Goal: Communication & Community: Answer question/provide support

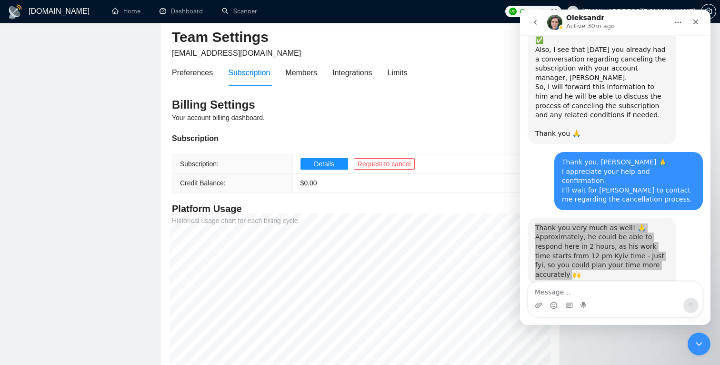
scroll to position [906, 0]
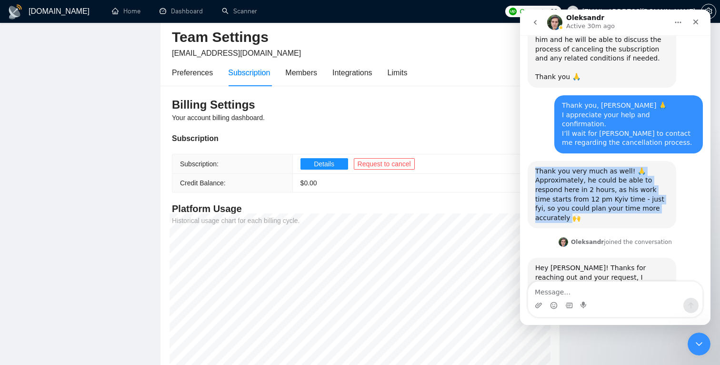
drag, startPoint x: 569, startPoint y: 254, endPoint x: 535, endPoint y: 205, distance: 60.2
click at [535, 258] on div "Hey Ihor! Thanks for reaching out and your request, I answered ihor.khivrych@gm…" at bounding box center [602, 296] width 149 height 77
copy div "Hey Ihor! Thanks for reaching out and your request, I answered ihor.khivrych@gm…"
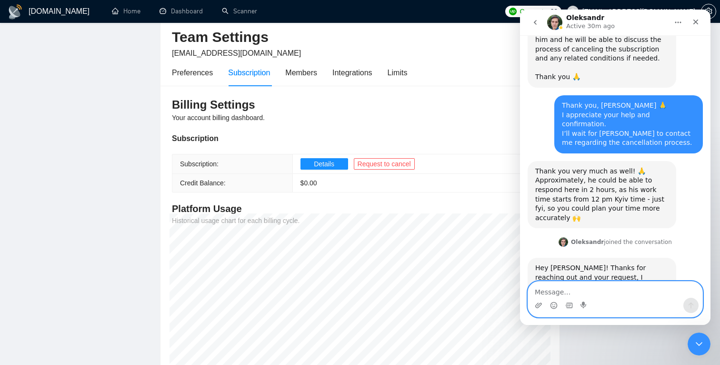
click at [589, 293] on textarea "Message…" at bounding box center [615, 289] width 174 height 16
paste textarea "Thanks for the update! 🙏 Yes, please duplicate it here as well — it’ll be easie…"
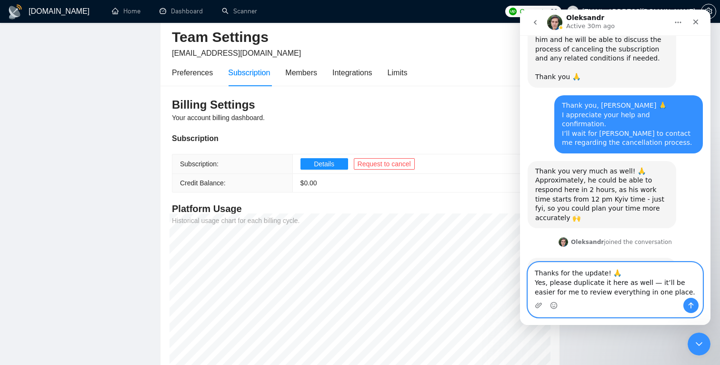
scroll to position [925, 0]
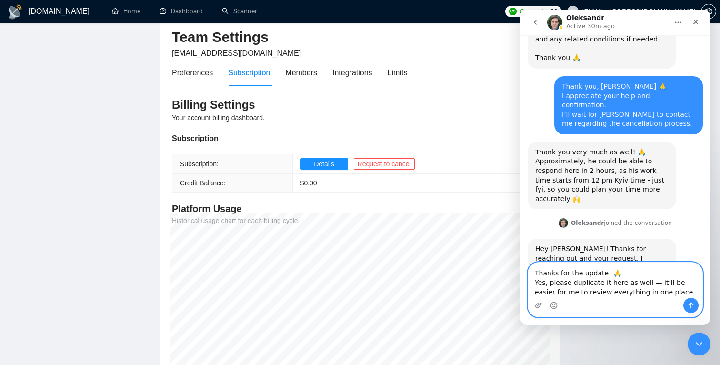
type textarea "Thanks for the update! 🙏 Yes, please duplicate it here as well — it’ll be easie…"
click at [689, 308] on icon "Send a message…" at bounding box center [691, 305] width 8 height 8
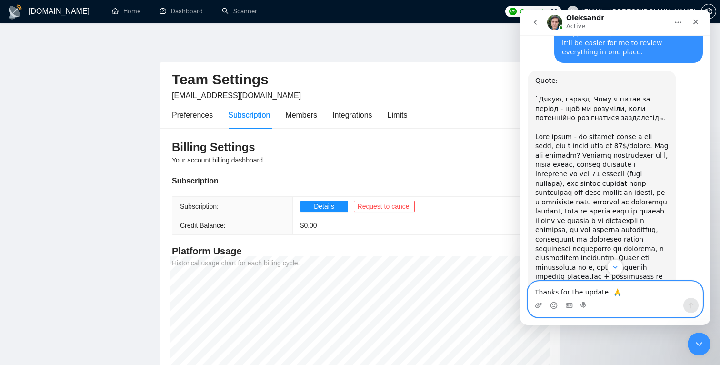
scroll to position [1289, 0]
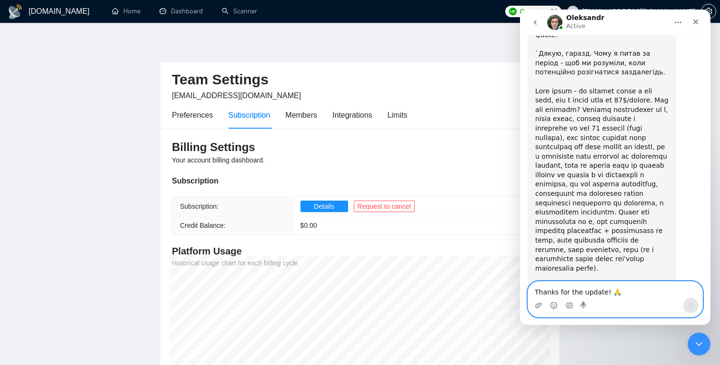
click at [558, 288] on textarea "Thanks for the update! 🙏 Yes, please duplicate it here as well — it’ll be easie…" at bounding box center [615, 289] width 174 height 16
type textarea "к"
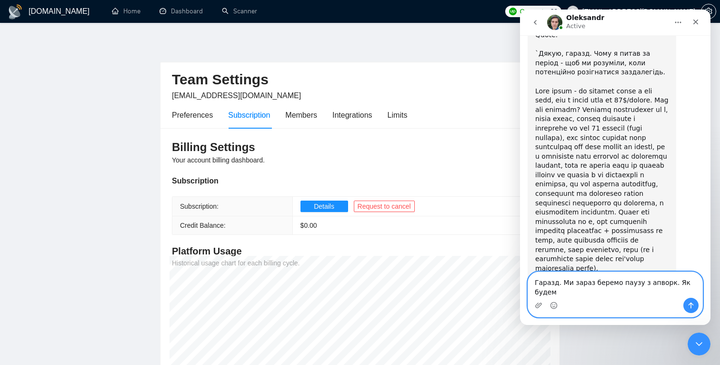
scroll to position [1299, 0]
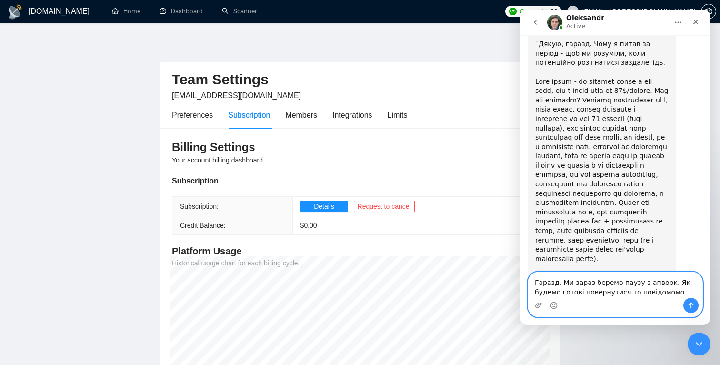
click at [664, 291] on textarea "Гаразд. Ми зараз беремо паузу з апворк. Як будемо готові повернутися то повідом…" at bounding box center [615, 285] width 174 height 26
type textarea "Гаразд. Ми зараз беремо паузу з апворк. Як будемо готові повернутися то повідом…"
drag, startPoint x: 554, startPoint y: 284, endPoint x: 521, endPoint y: 276, distance: 33.7
click at [521, 277] on div "Гаразд. Ми зараз беремо паузу з апворк. Як будемо готові повернутися то повідом…" at bounding box center [615, 294] width 190 height 46
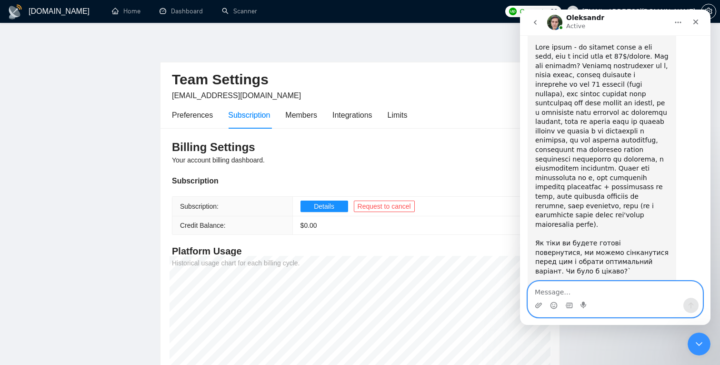
scroll to position [1337, 0]
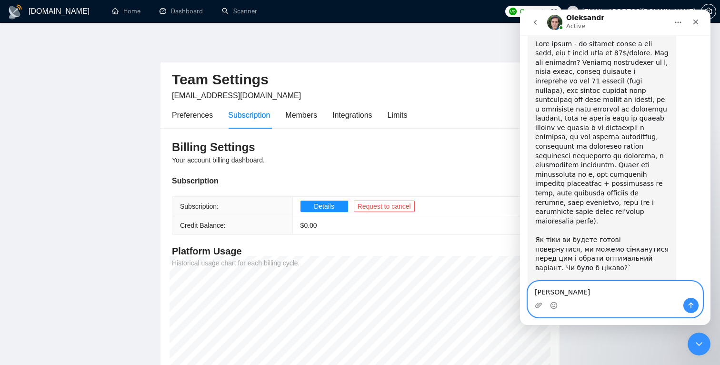
type textarea "Т"
type textarea "З"
type textarea "т"
type textarea "В"
type textarea "П"
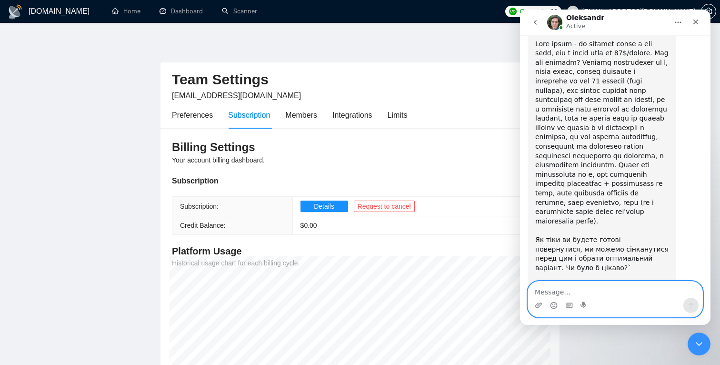
click at [577, 289] on textarea "Message…" at bounding box center [615, 289] width 174 height 16
type textarea "Т"
type textarea "С"
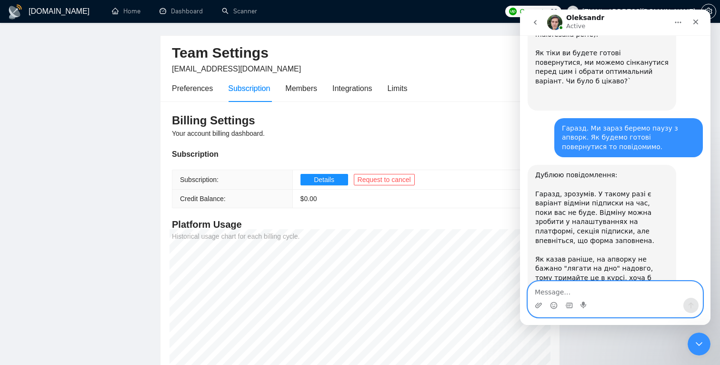
scroll to position [5, 0]
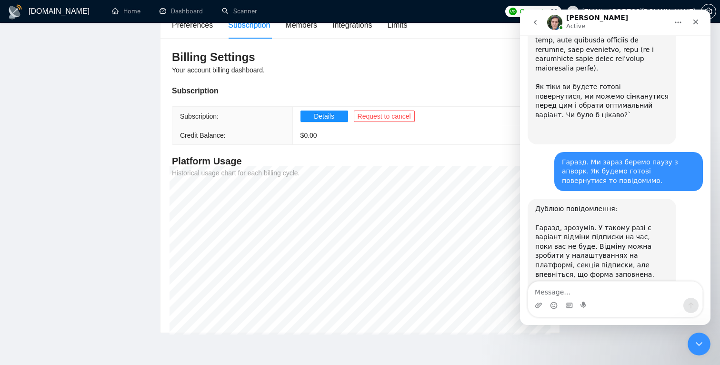
scroll to position [1514, 0]
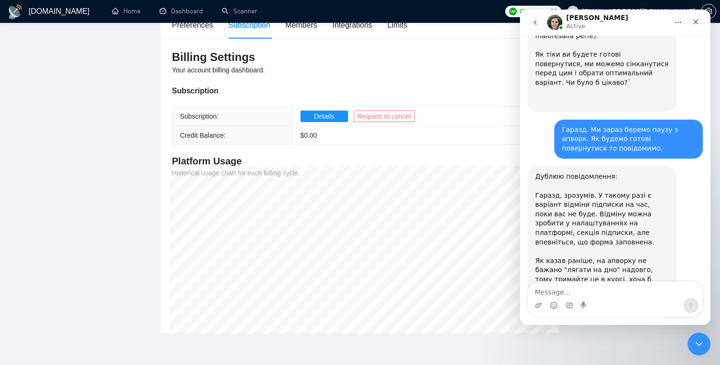
click at [374, 115] on span "Request to cancel" at bounding box center [384, 116] width 53 height 10
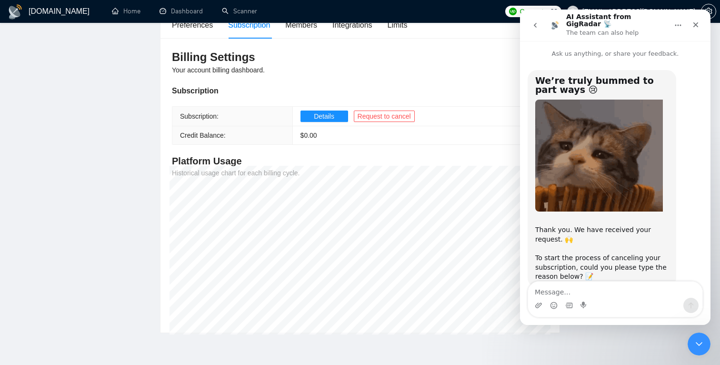
scroll to position [20, 0]
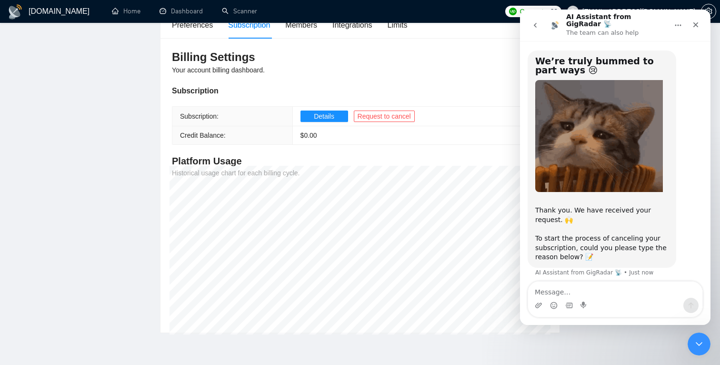
click at [537, 23] on icon "go back" at bounding box center [535, 25] width 8 height 8
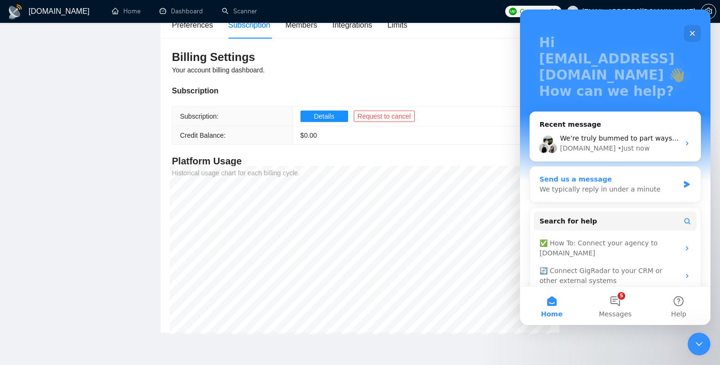
scroll to position [39, 0]
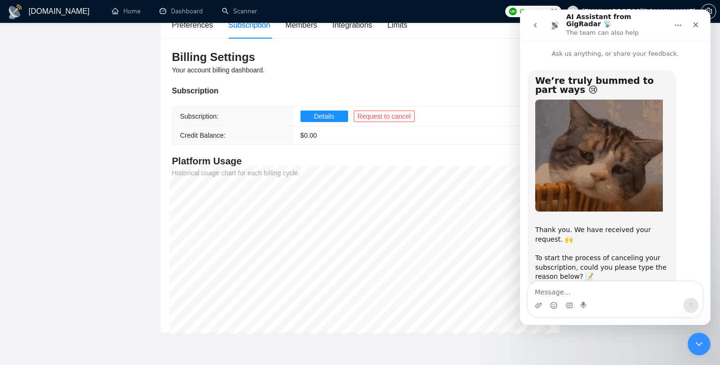
scroll to position [20, 0]
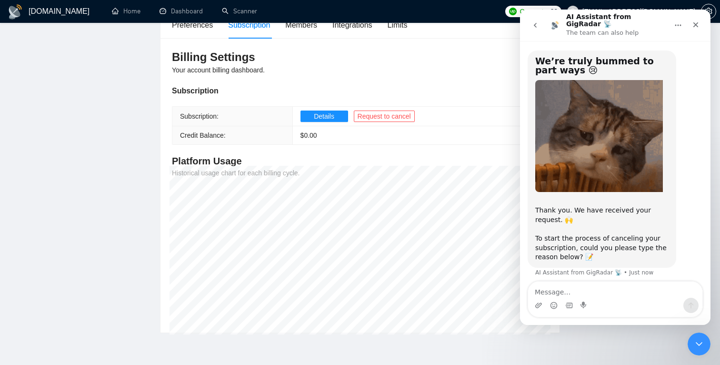
click at [535, 21] on icon "go back" at bounding box center [535, 25] width 8 height 8
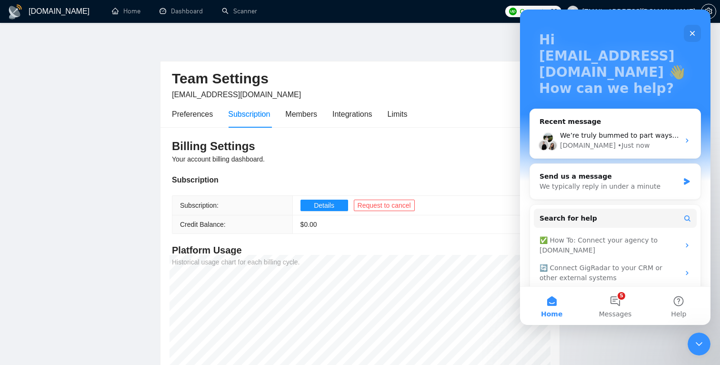
scroll to position [0, 0]
click at [693, 31] on icon "Close" at bounding box center [693, 34] width 8 height 8
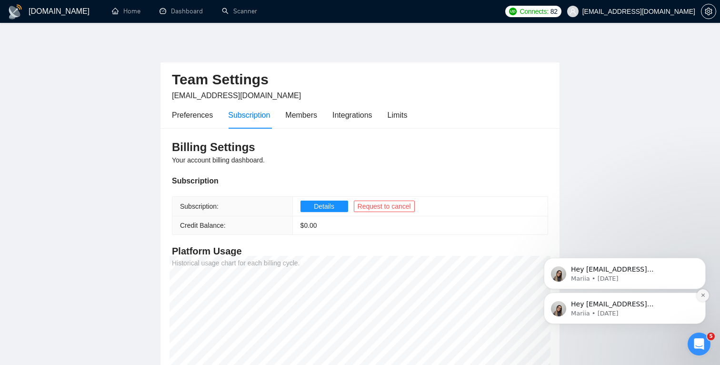
click at [701, 293] on icon "Dismiss notification" at bounding box center [702, 294] width 5 height 5
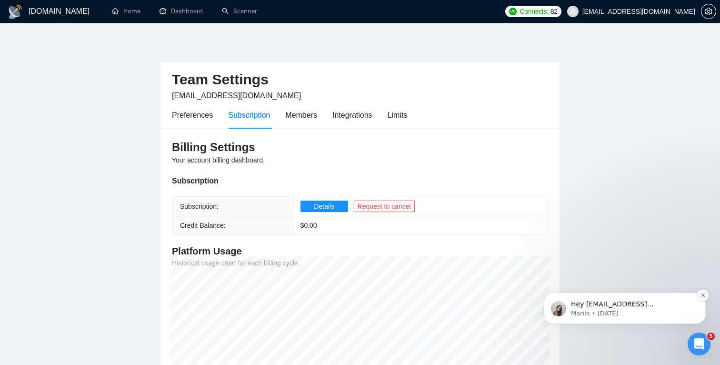
click at [701, 294] on icon "Dismiss notification" at bounding box center [702, 294] width 5 height 5
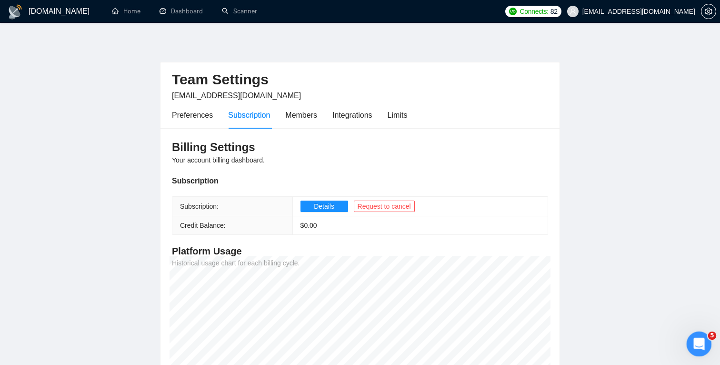
click at [712, 332] on body "GigRadar.io Home Dashboard Scanner Connects: 82 recviy@gmail.com Team Settings …" at bounding box center [360, 182] width 720 height 365
click at [710, 337] on span "5" at bounding box center [712, 335] width 9 height 9
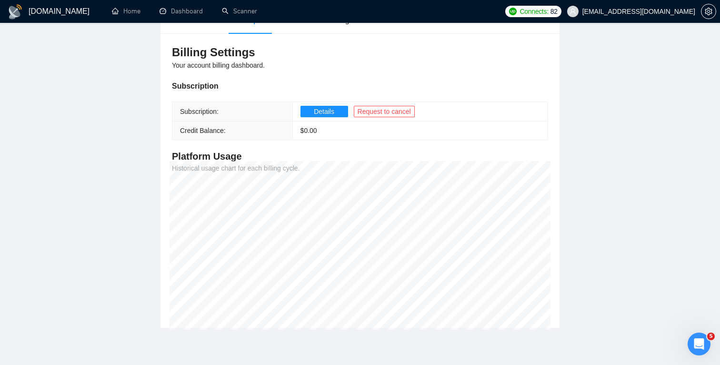
scroll to position [131, 0]
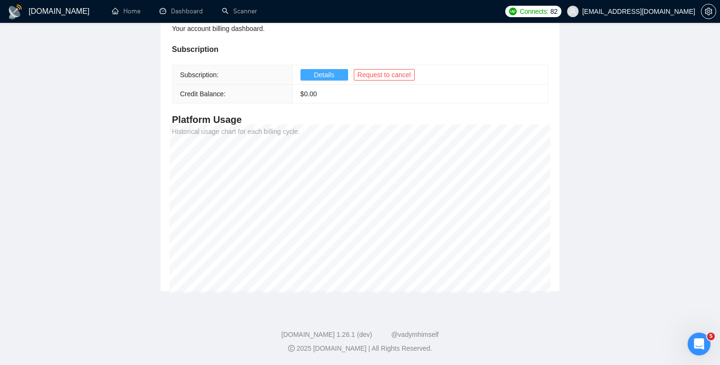
click at [326, 73] on span "Details" at bounding box center [324, 75] width 20 height 10
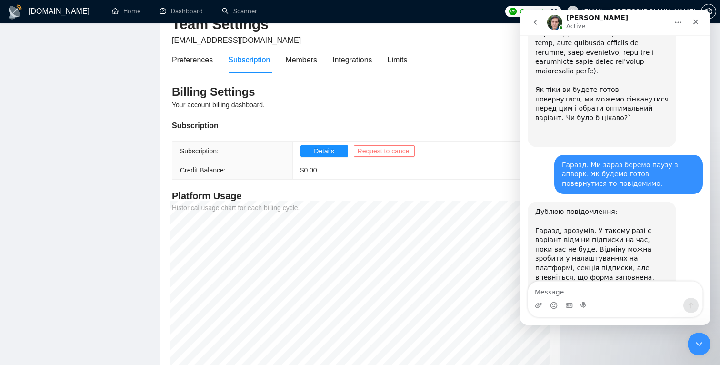
scroll to position [1514, 0]
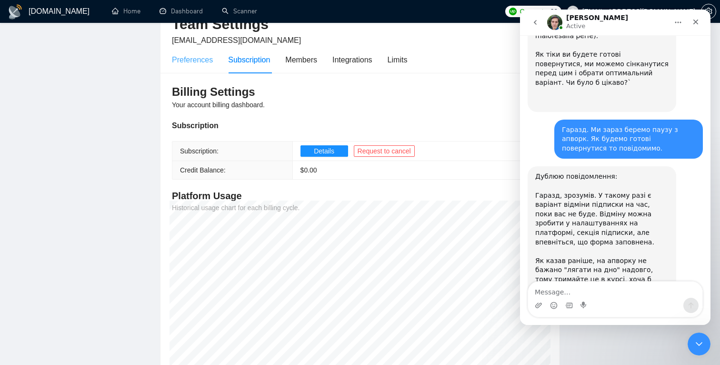
click at [200, 52] on div "Preferences" at bounding box center [192, 59] width 41 height 27
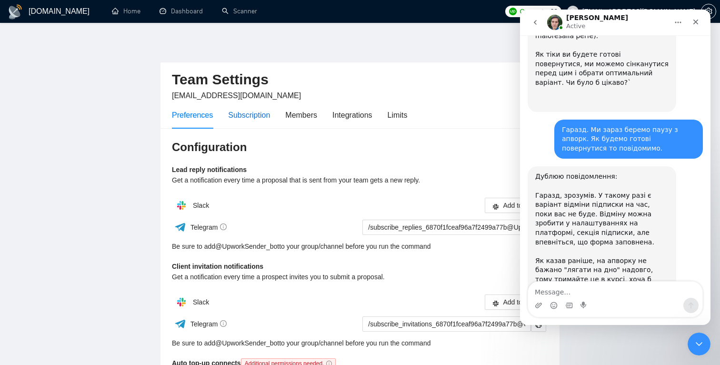
click at [256, 110] on div "Subscription" at bounding box center [249, 115] width 42 height 12
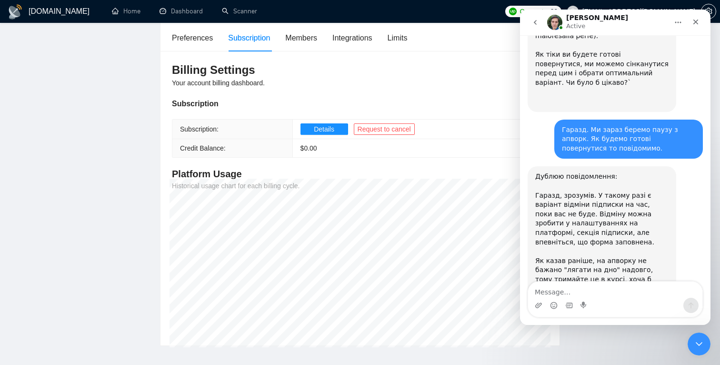
scroll to position [131, 0]
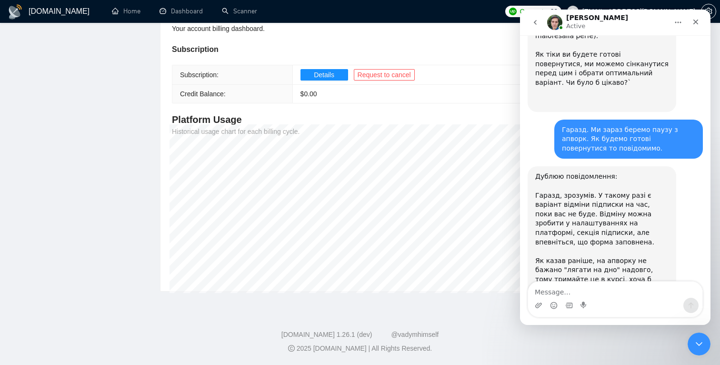
click at [315, 97] on span "$ 0.00" at bounding box center [308, 94] width 17 height 8
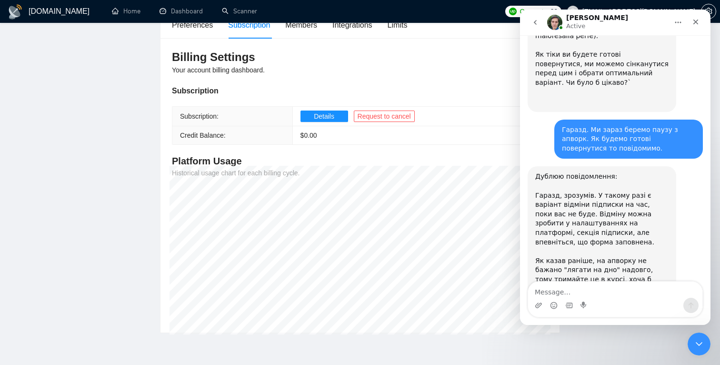
scroll to position [75, 0]
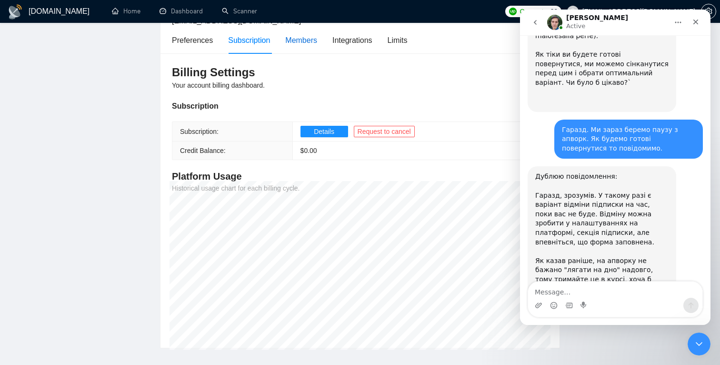
click at [307, 40] on div "Members" at bounding box center [301, 40] width 32 height 12
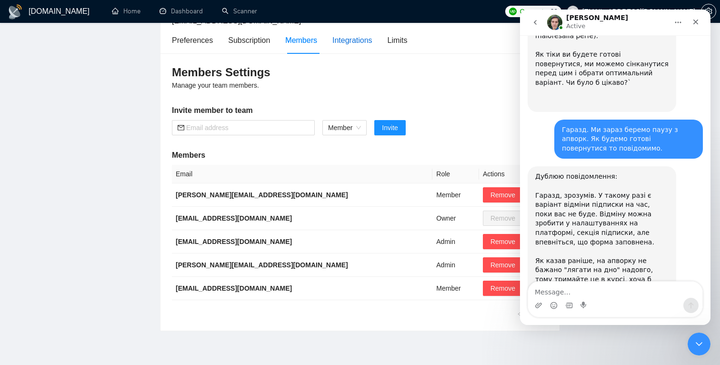
click at [349, 44] on div "Integrations" at bounding box center [352, 40] width 40 height 12
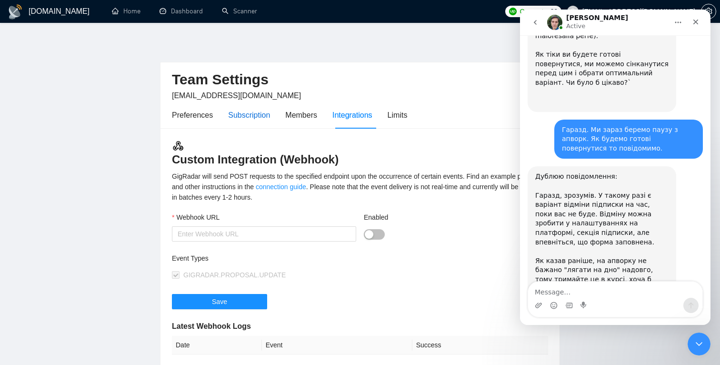
click at [243, 120] on div "Subscription" at bounding box center [249, 115] width 42 height 12
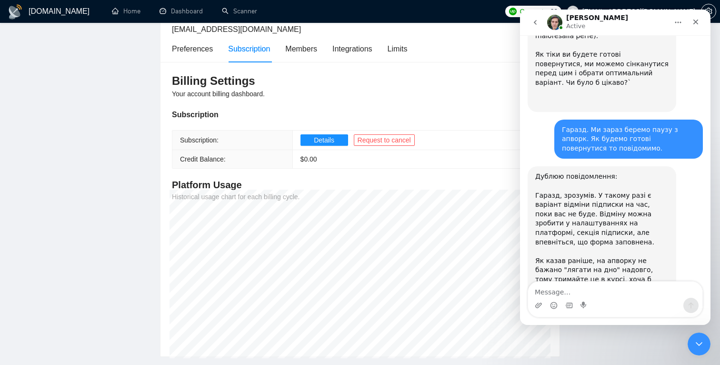
scroll to position [67, 0]
click at [330, 141] on span "Details" at bounding box center [324, 139] width 20 height 10
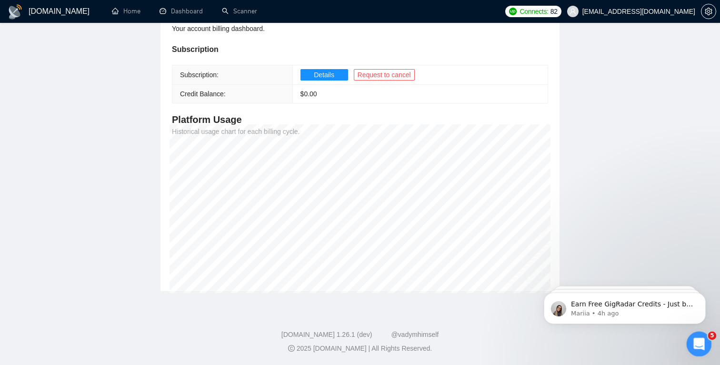
click at [701, 347] on icon "Open Intercom Messenger" at bounding box center [698, 343] width 16 height 16
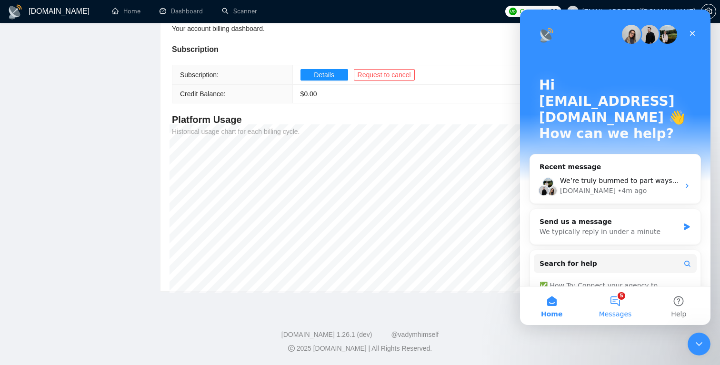
click at [618, 306] on button "5 Messages" at bounding box center [614, 306] width 63 height 38
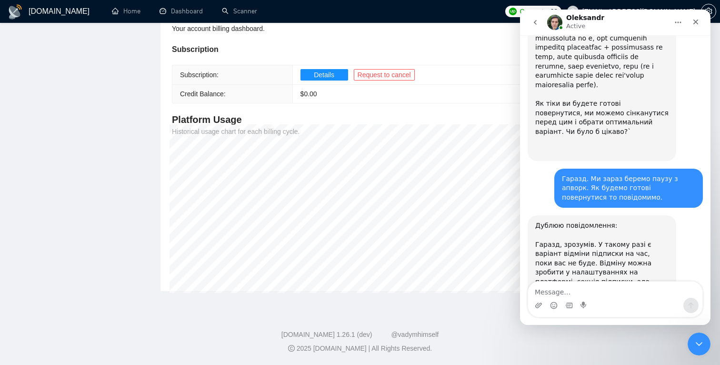
scroll to position [1514, 0]
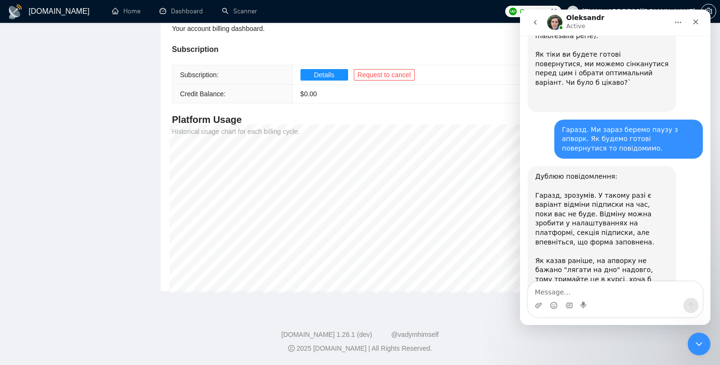
click at [607, 291] on textarea "Message…" at bounding box center [615, 289] width 174 height 16
type textarea "Яка форма?"
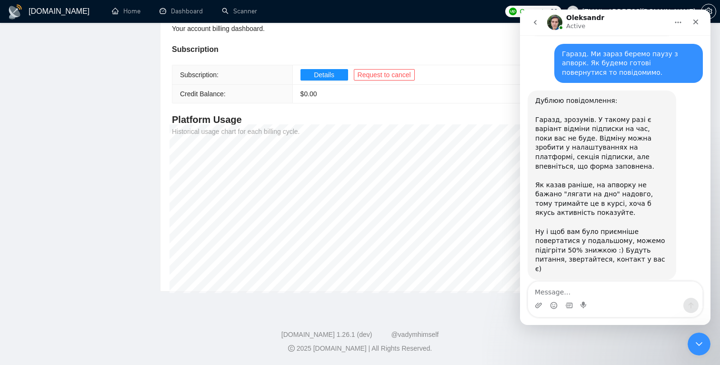
scroll to position [1580, 0]
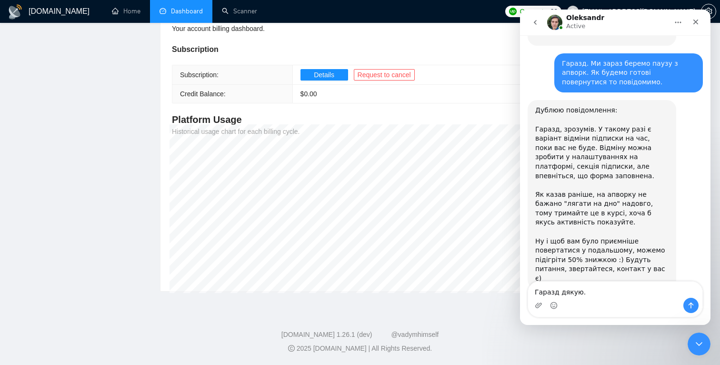
type textarea "Гаразд дякую."
click at [336, 73] on button "Details" at bounding box center [324, 74] width 48 height 11
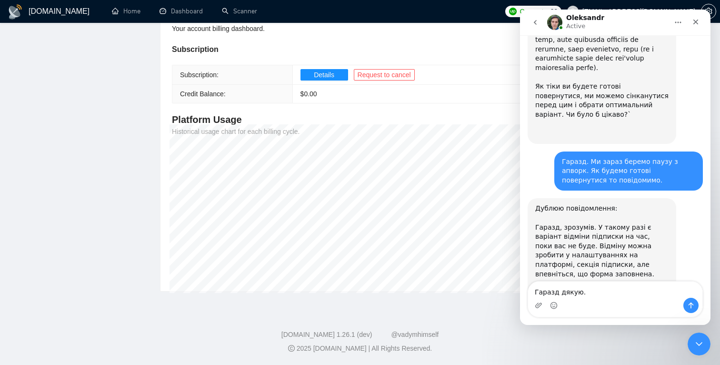
scroll to position [1580, 0]
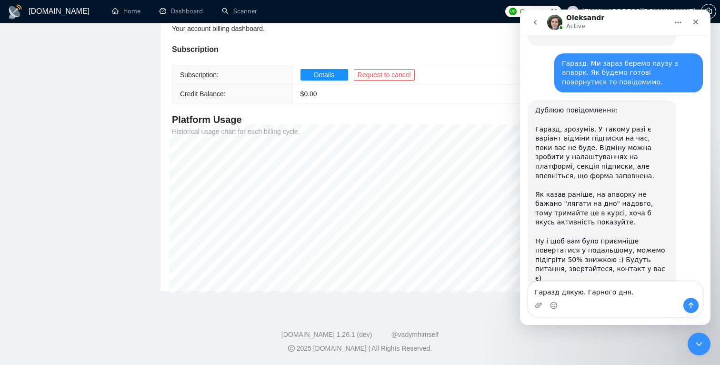
click at [557, 292] on textarea "Гаразд дякую. Гарного дня." at bounding box center [615, 289] width 174 height 16
type textarea "Гаразд, дякую. Гарного дня."
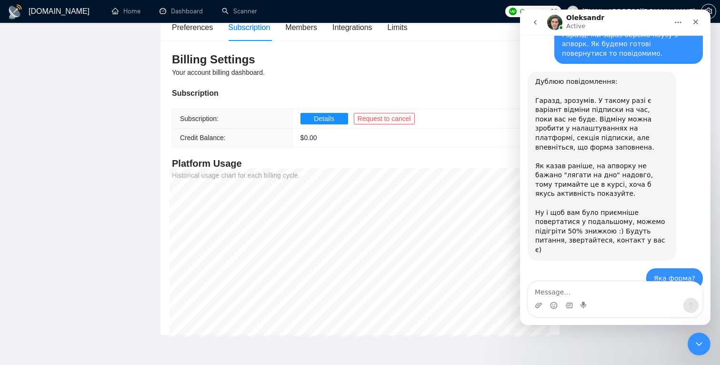
scroll to position [0, 0]
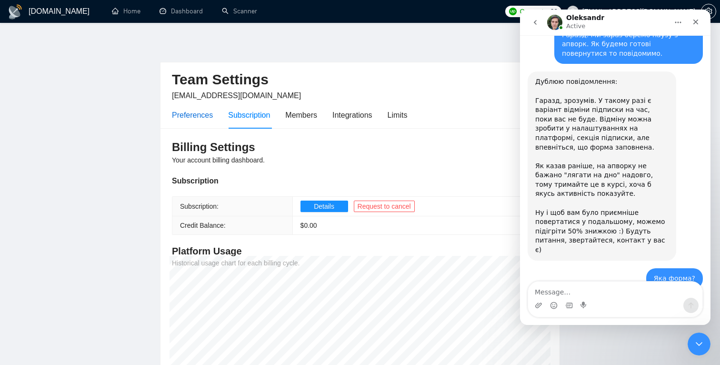
click at [201, 115] on div "Preferences" at bounding box center [192, 115] width 41 height 12
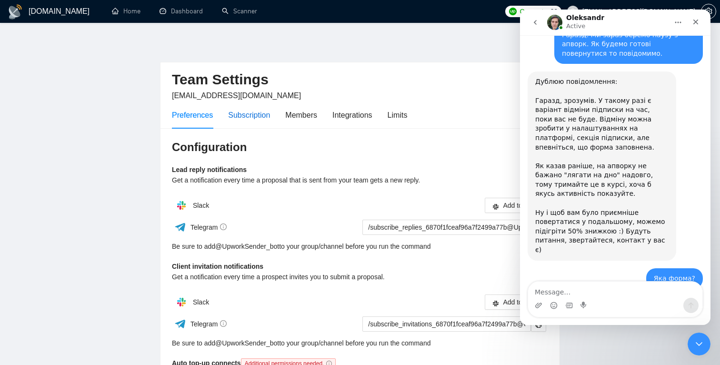
click at [250, 116] on div "Subscription" at bounding box center [249, 115] width 42 height 12
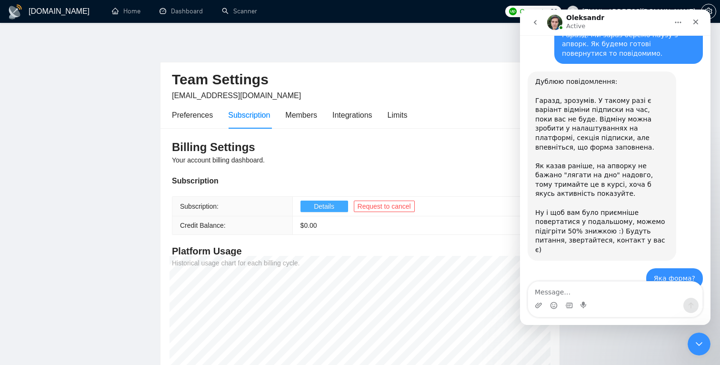
click at [317, 211] on span "Details" at bounding box center [324, 206] width 20 height 10
